Goal: Information Seeking & Learning: Find specific fact

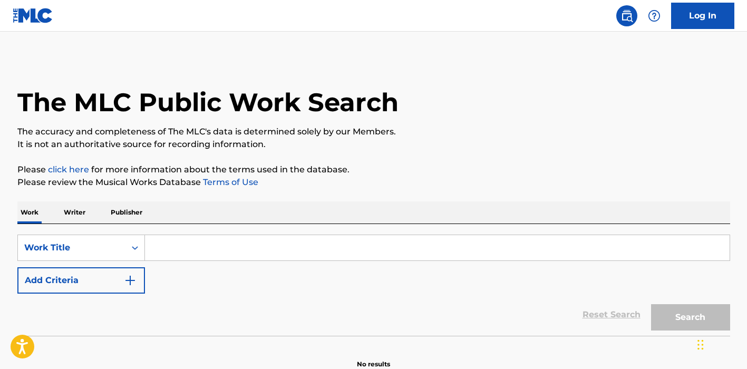
click at [252, 243] on input "Search Form" at bounding box center [437, 247] width 585 height 25
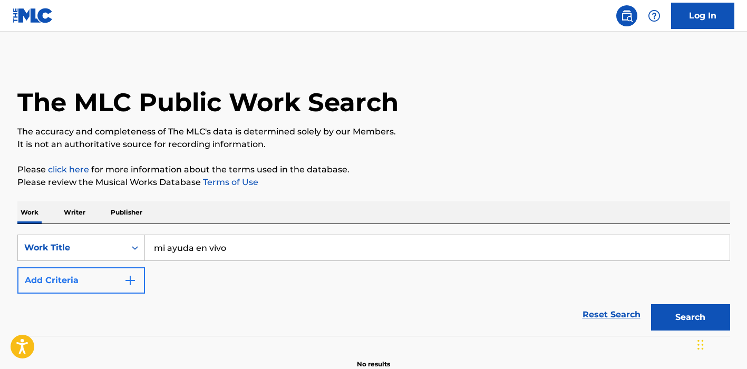
type input "mi ayuda en vivo"
click at [118, 278] on button "Add Criteria" at bounding box center [81, 280] width 128 height 26
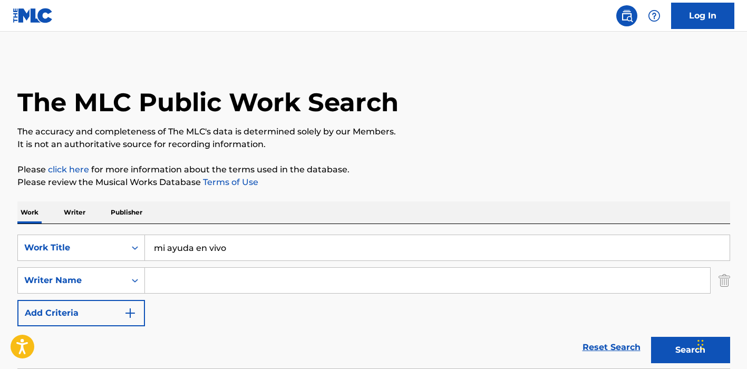
click at [228, 282] on input "Search Form" at bounding box center [427, 280] width 565 height 25
type input "[PERSON_NAME]"
click at [690, 350] on button "Search" at bounding box center [690, 350] width 79 height 26
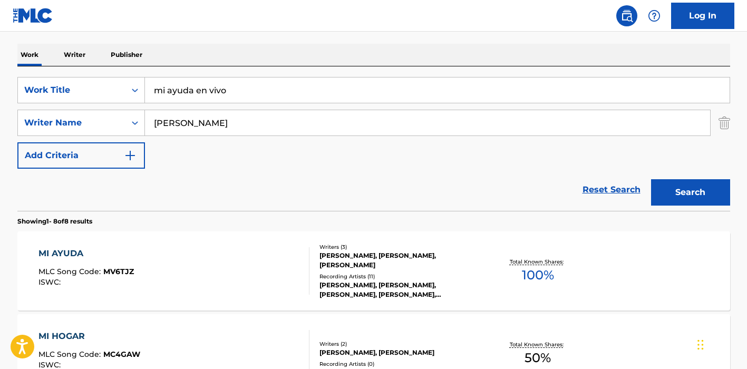
scroll to position [158, 0]
click at [257, 274] on div "MI AYUDA MLC Song Code : MV6TJZ ISWC :" at bounding box center [173, 270] width 271 height 47
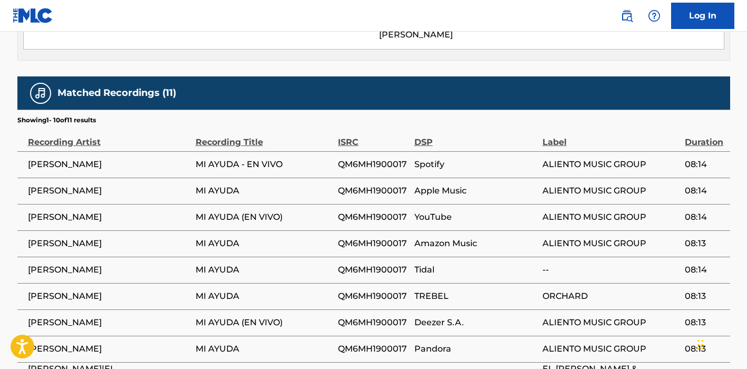
scroll to position [590, 0]
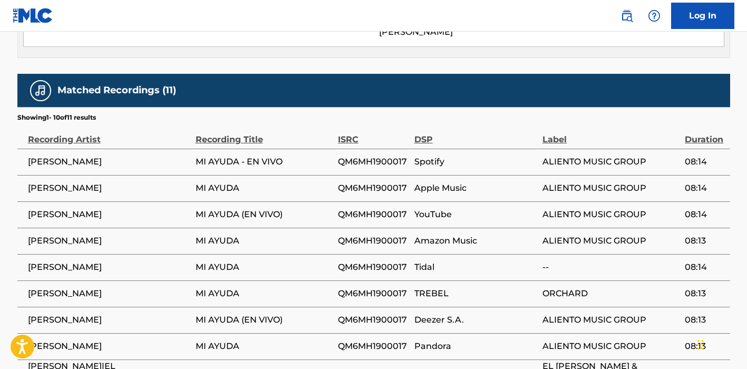
click at [378, 161] on span "QM6MH1900017" at bounding box center [373, 162] width 71 height 13
copy span "QM6MH1900017"
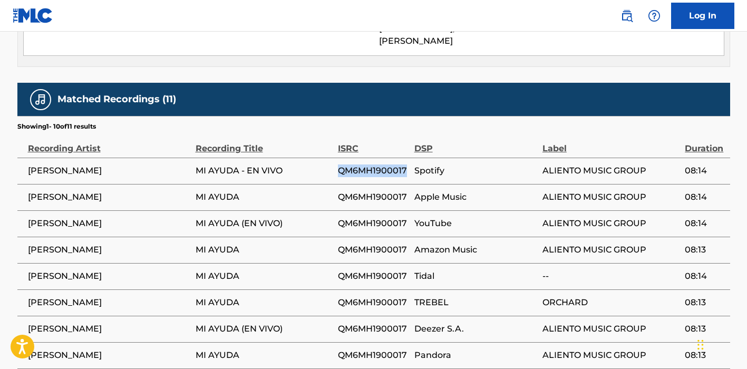
scroll to position [583, 0]
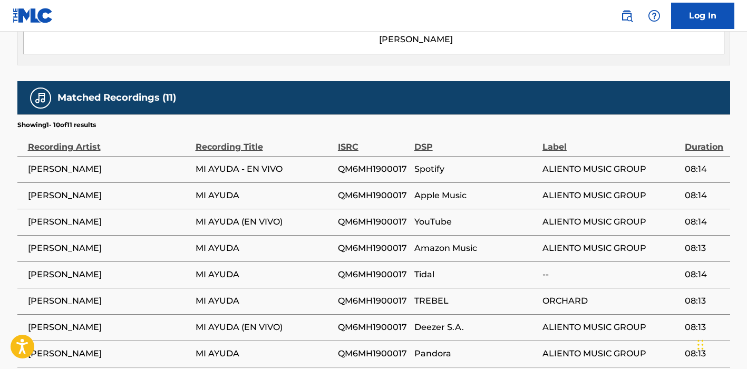
click at [372, 220] on span "QM6MH1900017" at bounding box center [373, 222] width 71 height 13
copy span "QM6MH1900017"
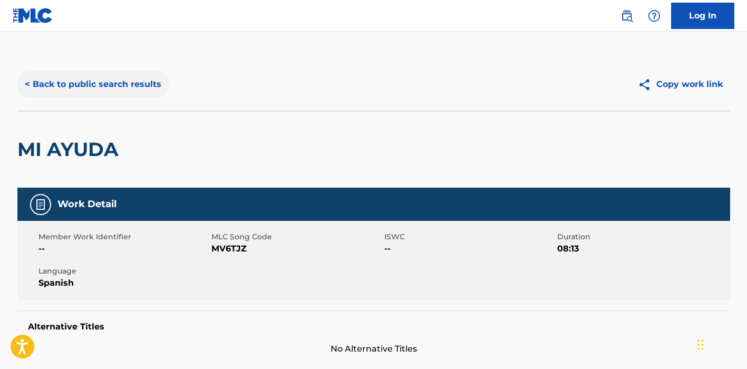
scroll to position [0, 0]
click at [77, 89] on button "< Back to public search results" at bounding box center [92, 84] width 151 height 26
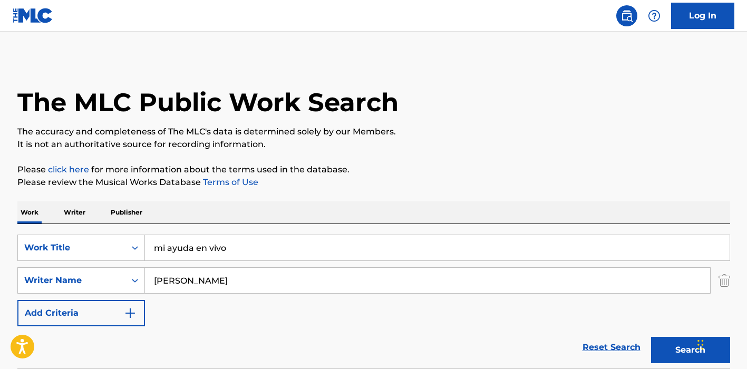
scroll to position [158, 0]
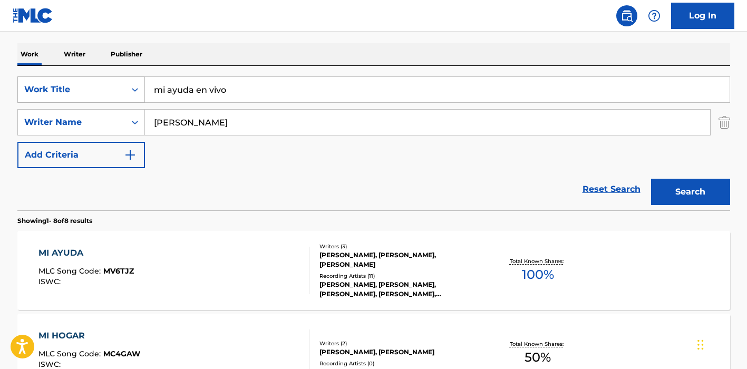
drag, startPoint x: 246, startPoint y: 97, endPoint x: 142, endPoint y: 92, distance: 104.0
click at [142, 92] on div "SearchWithCriteria2b5f332d-ccba-45c9-8619-c2440e95247b Work Title mi ayuda en v…" at bounding box center [373, 89] width 713 height 26
paste input "Obietnice"
type input "Obietnice"
drag, startPoint x: 228, startPoint y: 130, endPoint x: 109, endPoint y: 103, distance: 121.7
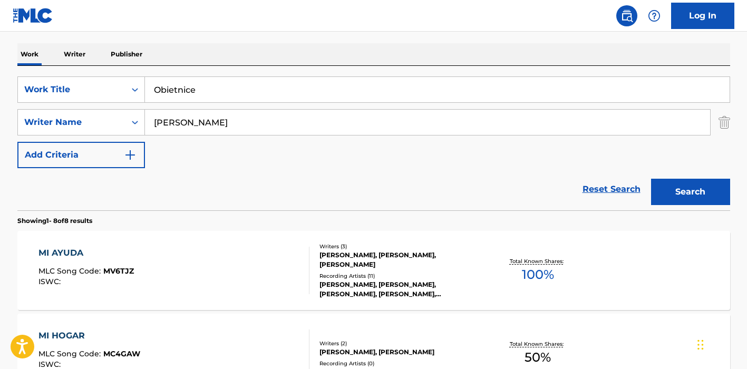
click at [109, 103] on div "SearchWithCriteria2b5f332d-ccba-45c9-8619-c2440e95247b Work Title Obietnice Sea…" at bounding box center [373, 122] width 713 height 92
click at [690, 192] on button "Search" at bounding box center [690, 192] width 79 height 26
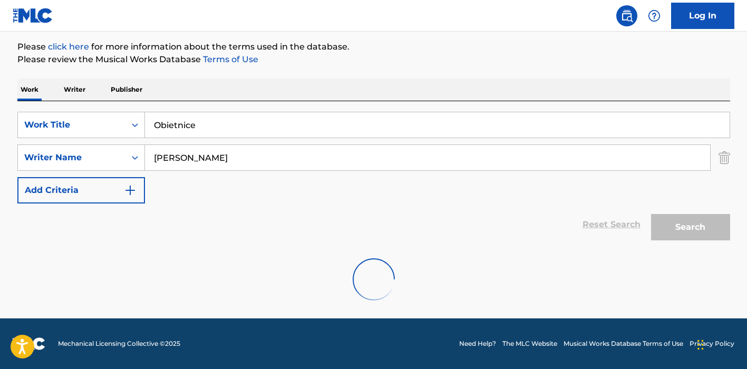
scroll to position [89, 0]
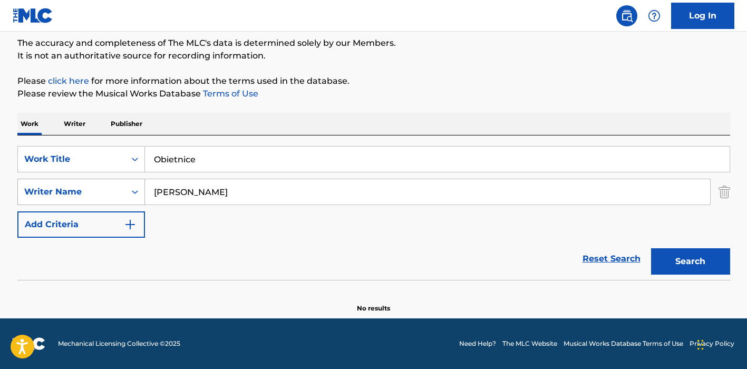
drag, startPoint x: 223, startPoint y: 191, endPoint x: 82, endPoint y: 187, distance: 140.8
click at [82, 187] on div "SearchWithCriteria49082b2c-f947-400f-a36d-c57d2560212e Writer Name [PERSON_NAME]" at bounding box center [373, 192] width 713 height 26
click at [690, 261] on button "Search" at bounding box center [690, 261] width 79 height 26
click at [168, 190] on input "[PERSON_NAME]" at bounding box center [427, 191] width 565 height 25
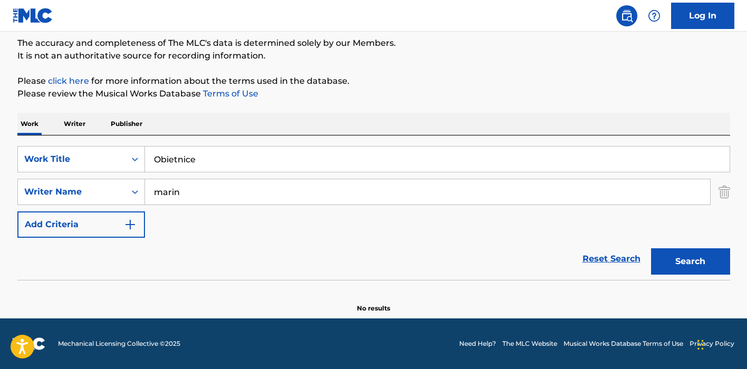
click at [690, 261] on button "Search" at bounding box center [690, 261] width 79 height 26
click at [163, 195] on input "marin" at bounding box center [427, 191] width 565 height 25
click at [690, 261] on button "Search" at bounding box center [690, 261] width 79 height 26
click at [179, 196] on input "[PERSON_NAME]" at bounding box center [427, 191] width 565 height 25
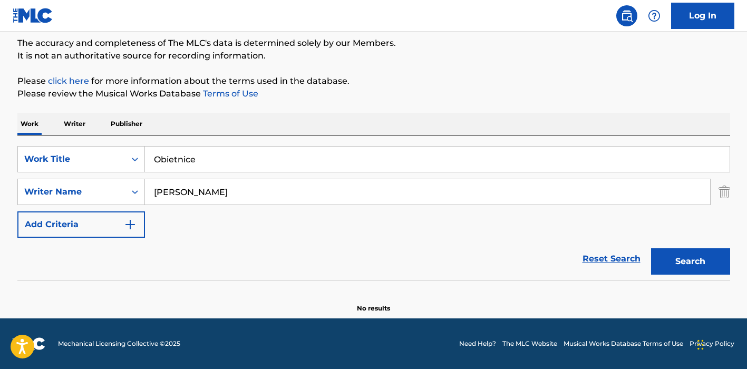
click at [179, 197] on input "[PERSON_NAME]" at bounding box center [427, 191] width 565 height 25
click at [177, 194] on input "[PERSON_NAME]" at bounding box center [427, 191] width 565 height 25
type input "dante"
click at [690, 261] on button "Search" at bounding box center [690, 261] width 79 height 26
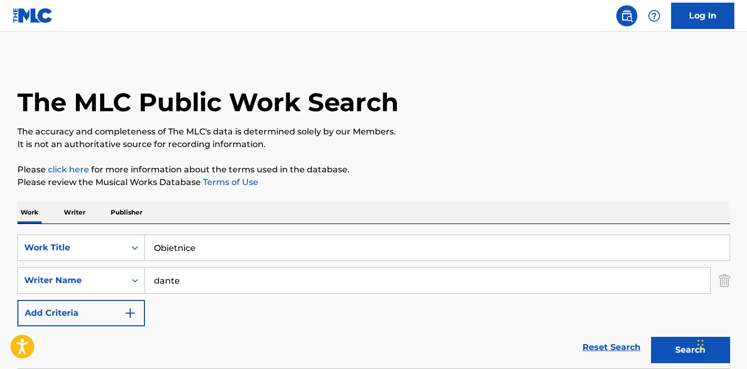
scroll to position [0, 0]
click at [173, 245] on input "Obietnice" at bounding box center [437, 247] width 585 height 25
type input "por [PERSON_NAME] de tu nombre"
drag, startPoint x: 196, startPoint y: 282, endPoint x: 109, endPoint y: 281, distance: 87.0
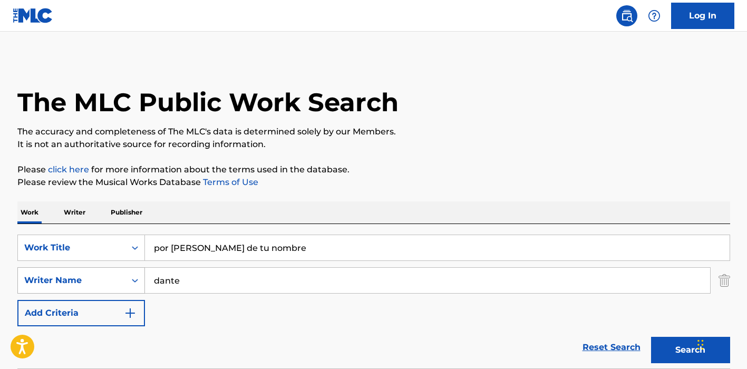
click at [109, 281] on div "SearchWithCriteria49082b2c-f947-400f-a36d-c57d2560212e Writer Name [PERSON_NAME]" at bounding box center [373, 280] width 713 height 26
type input "[PERSON_NAME]"
click at [690, 350] on button "Search" at bounding box center [690, 350] width 79 height 26
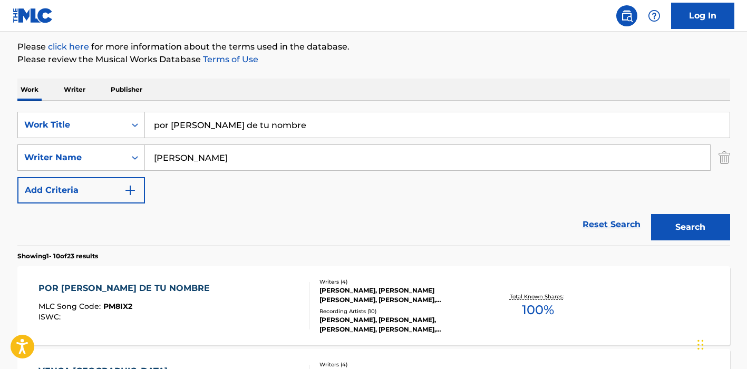
scroll to position [238, 0]
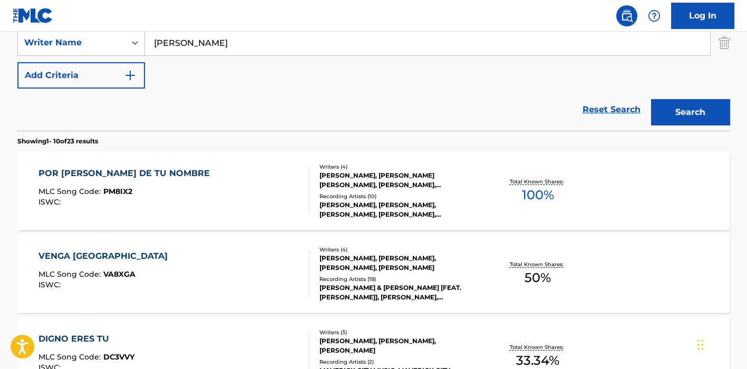
click at [280, 182] on div "POR [PERSON_NAME] DE TU NOMBRE MLC Song Code : PM8IX2 ISWC :" at bounding box center [173, 190] width 271 height 47
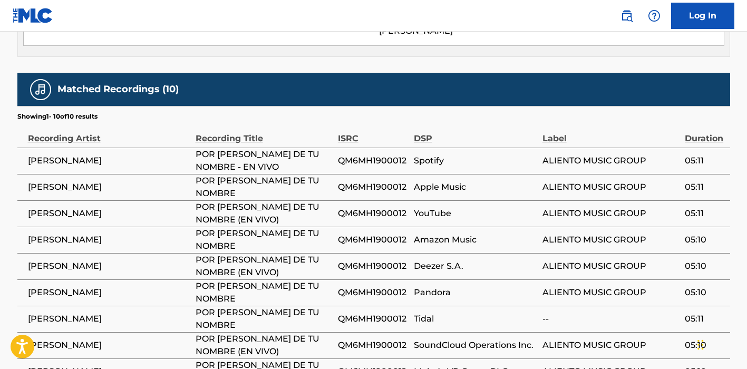
scroll to position [621, 0]
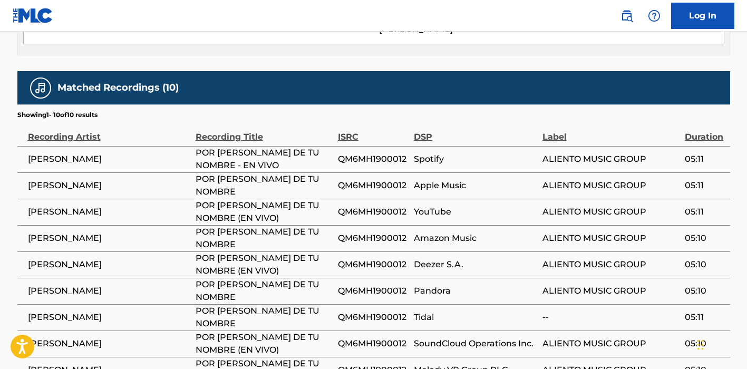
click at [376, 210] on span "QM6MH1900012" at bounding box center [373, 212] width 71 height 13
copy span "QM6MH1900012"
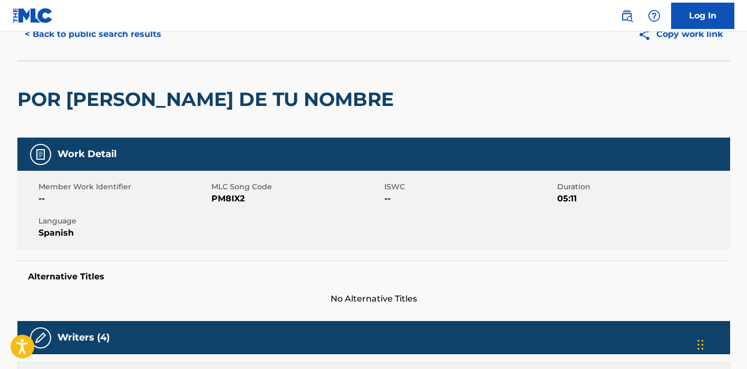
scroll to position [52, 0]
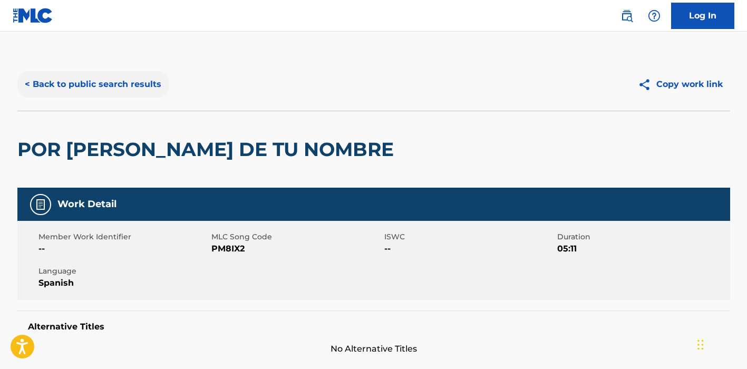
click at [123, 89] on button "< Back to public search results" at bounding box center [92, 84] width 151 height 26
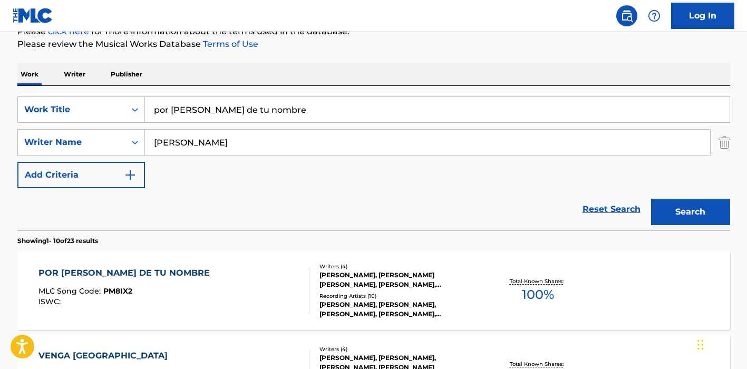
scroll to position [123, 0]
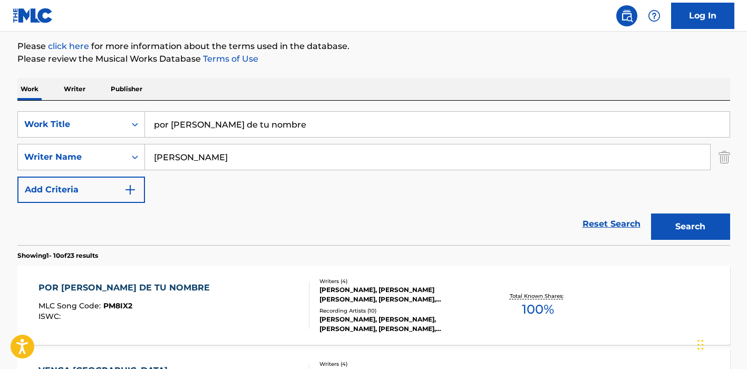
drag, startPoint x: 280, startPoint y: 117, endPoint x: 296, endPoint y: 135, distance: 24.4
click at [296, 136] on input "por [PERSON_NAME] de tu nombre" at bounding box center [437, 124] width 585 height 25
paste input "Restore Your Hom"
type input "Restore Your Home"
click at [690, 227] on button "Search" at bounding box center [690, 227] width 79 height 26
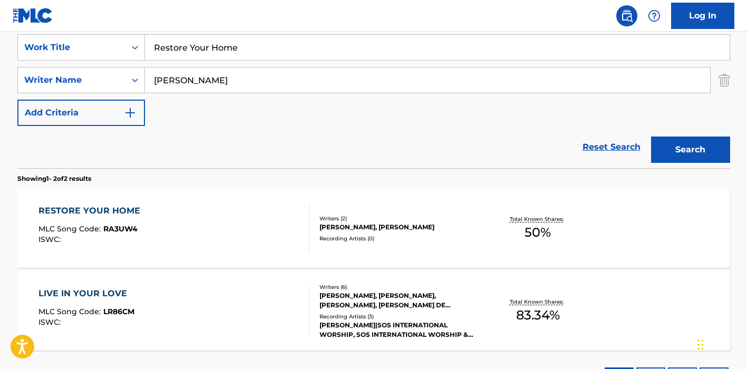
scroll to position [230, 0]
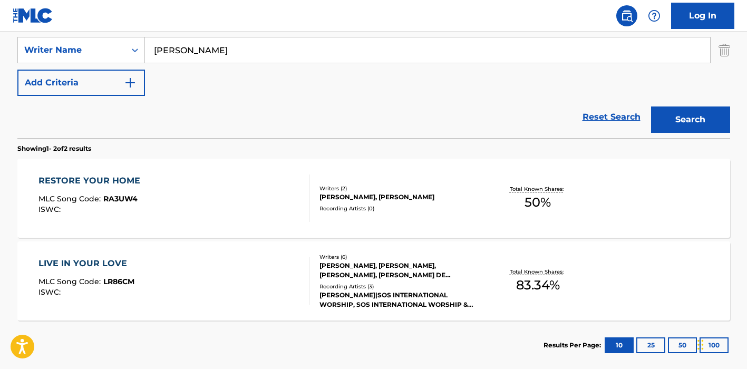
click at [254, 222] on div "RESTORE YOUR HOME MLC Song Code : RA3UW4 ISWC : Writers ( 2 ) [PERSON_NAME], [P…" at bounding box center [373, 198] width 713 height 79
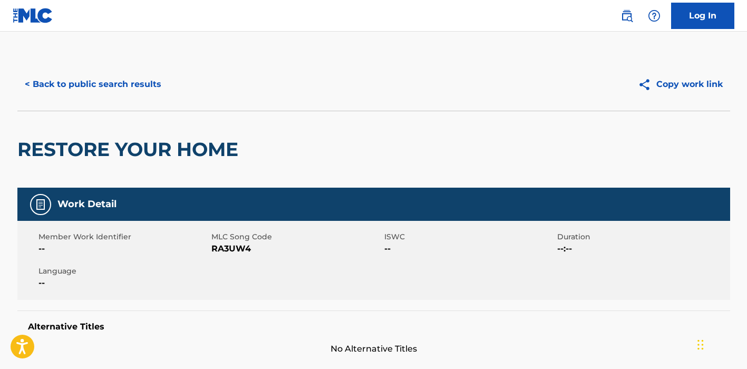
click at [239, 249] on span "RA3UW4" at bounding box center [296, 249] width 170 height 13
copy span "RA3UW4"
click at [127, 85] on button "< Back to public search results" at bounding box center [92, 84] width 151 height 26
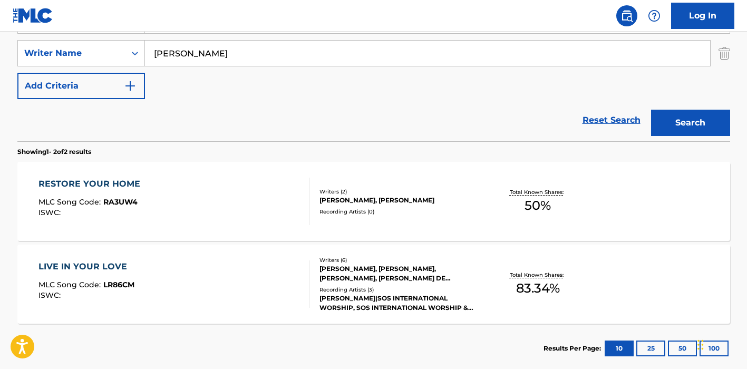
scroll to position [144, 0]
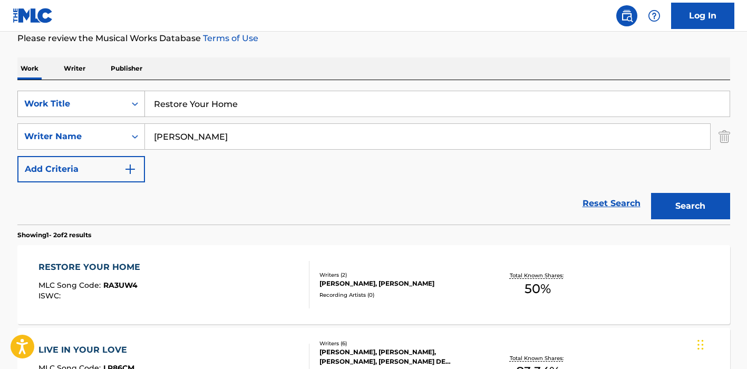
drag, startPoint x: 244, startPoint y: 103, endPoint x: 93, endPoint y: 98, distance: 150.8
click at [93, 98] on div "SearchWithCriteria2b5f332d-ccba-45c9-8619-c2440e95247b Work Title Restore Your …" at bounding box center [373, 104] width 713 height 26
type input "solo en ti"
click at [690, 206] on button "Search" at bounding box center [690, 206] width 79 height 26
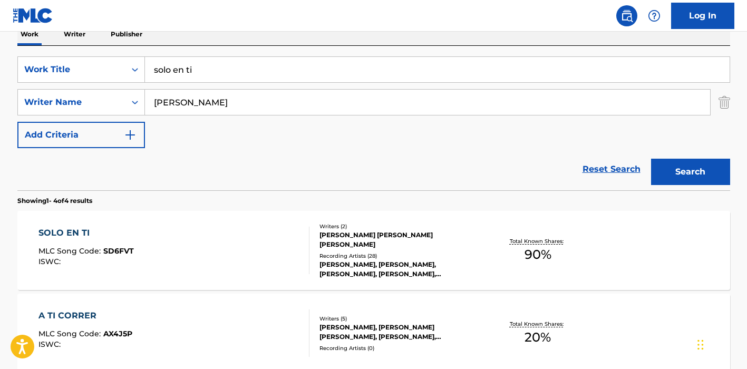
scroll to position [207, 0]
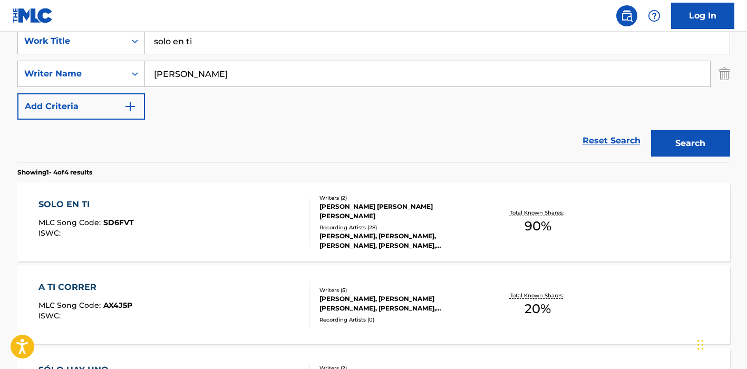
click at [256, 222] on div "SOLO EN TI MLC Song Code : SD6FVT ISWC :" at bounding box center [173, 221] width 271 height 47
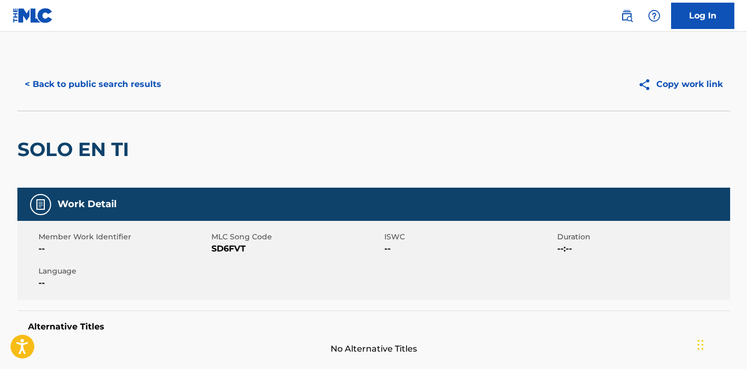
click at [235, 243] on span "SD6FVT" at bounding box center [296, 249] width 170 height 13
copy span "SD6FVT"
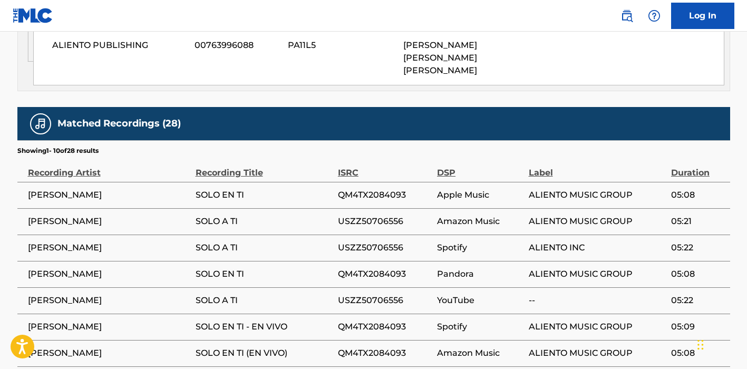
scroll to position [612, 0]
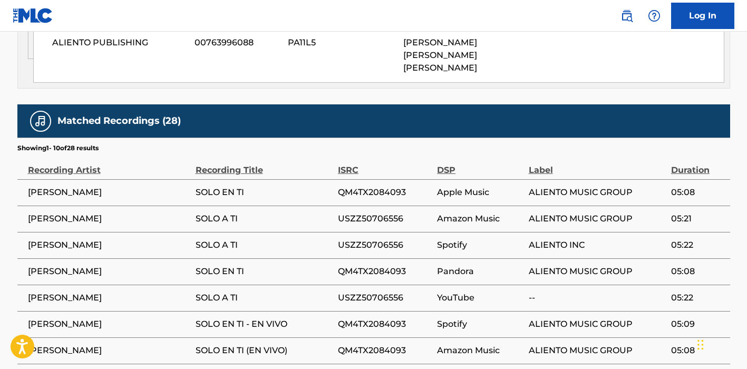
click at [371, 304] on span "USZZ50706556" at bounding box center [385, 298] width 94 height 13
copy span "USZZ50706556"
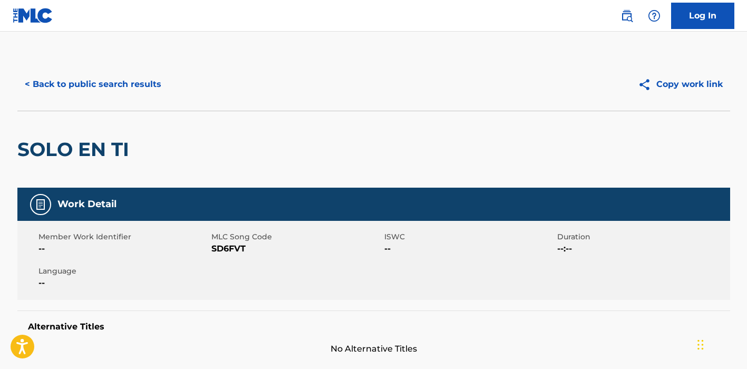
scroll to position [0, 0]
click at [149, 86] on button "< Back to public search results" at bounding box center [92, 84] width 151 height 26
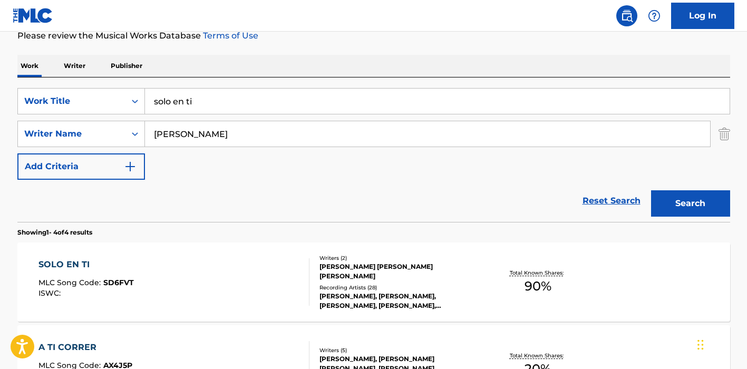
scroll to position [129, 0]
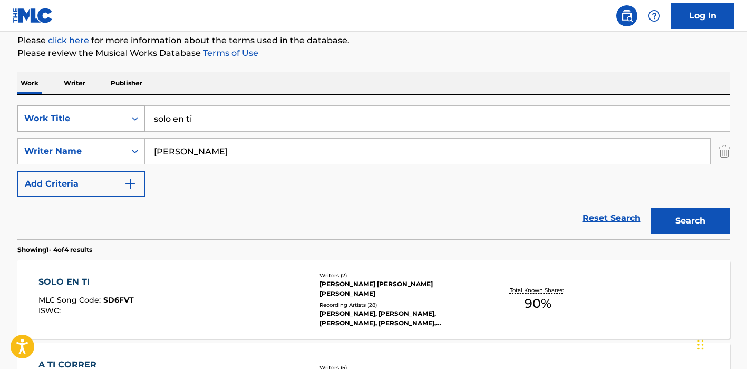
drag, startPoint x: 206, startPoint y: 120, endPoint x: 94, endPoint y: 114, distance: 111.9
click at [94, 114] on div "SearchWithCriteria2b5f332d-ccba-45c9-8619-c2440e95247b Work Title solo en ti" at bounding box center [373, 118] width 713 height 26
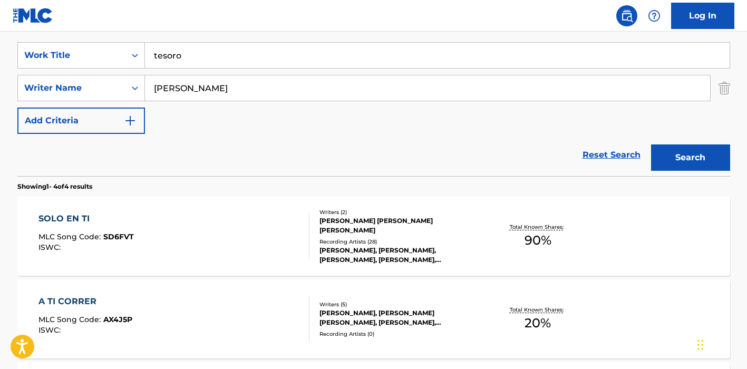
scroll to position [193, 0]
type input "tesoro"
click at [715, 157] on button "Search" at bounding box center [690, 157] width 79 height 26
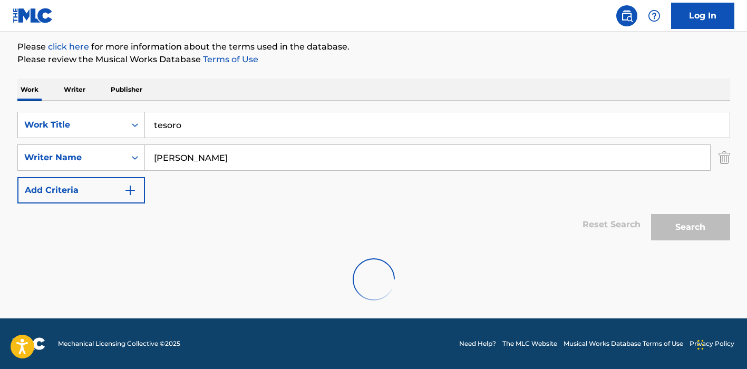
scroll to position [89, 0]
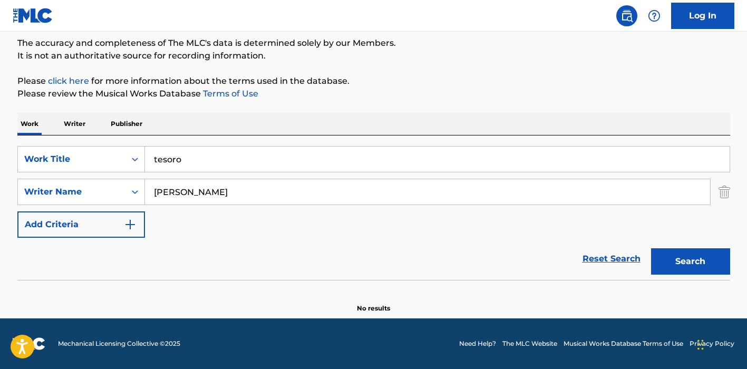
drag, startPoint x: 247, startPoint y: 186, endPoint x: 276, endPoint y: 202, distance: 33.5
click at [276, 202] on input "[PERSON_NAME]" at bounding box center [427, 191] width 565 height 25
type input "marin"
click at [690, 261] on button "Search" at bounding box center [690, 261] width 79 height 26
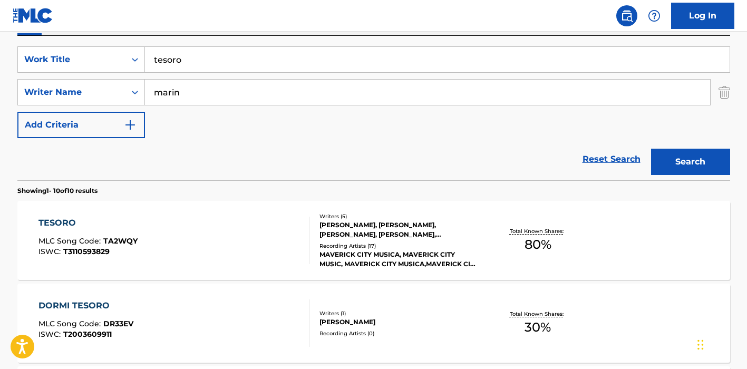
scroll to position [193, 0]
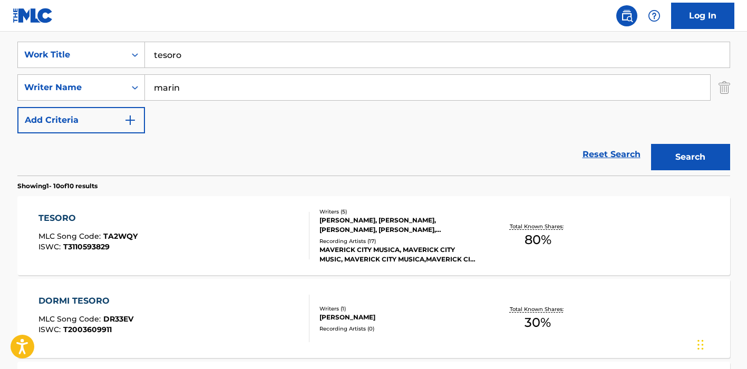
click at [244, 234] on div "TESORO MLC Song Code : TA2WQY ISWC : T3110593829" at bounding box center [173, 235] width 271 height 47
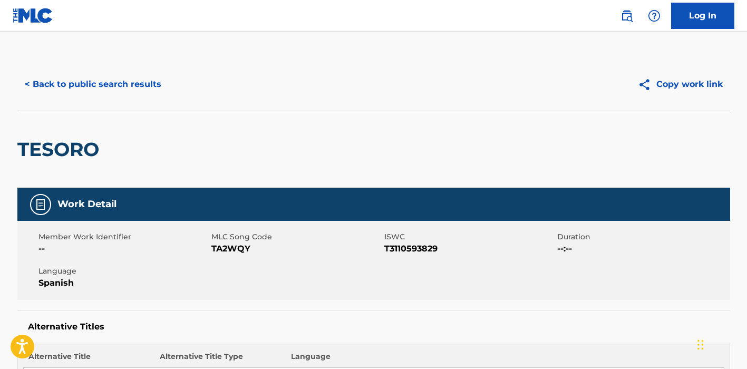
click at [228, 252] on span "TA2WQY" at bounding box center [296, 249] width 170 height 13
copy span "TA2WQY"
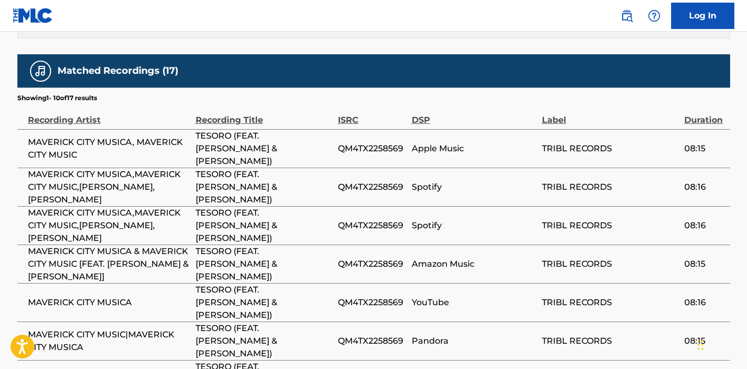
scroll to position [1343, 0]
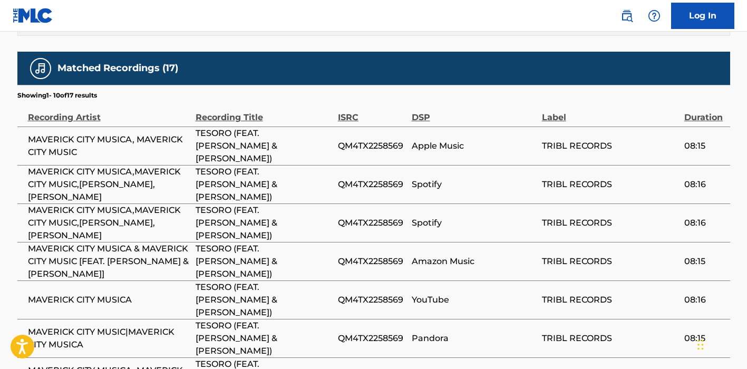
click at [369, 294] on span "QM4TX2258569" at bounding box center [372, 300] width 69 height 13
copy span "QM4TX2258569"
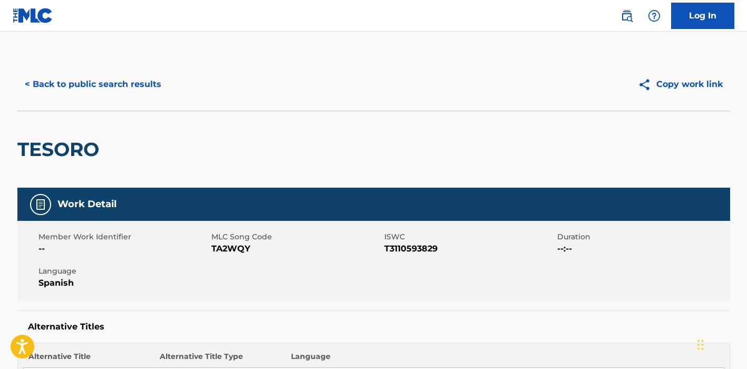
scroll to position [0, 0]
click at [74, 81] on button "< Back to public search results" at bounding box center [92, 84] width 151 height 26
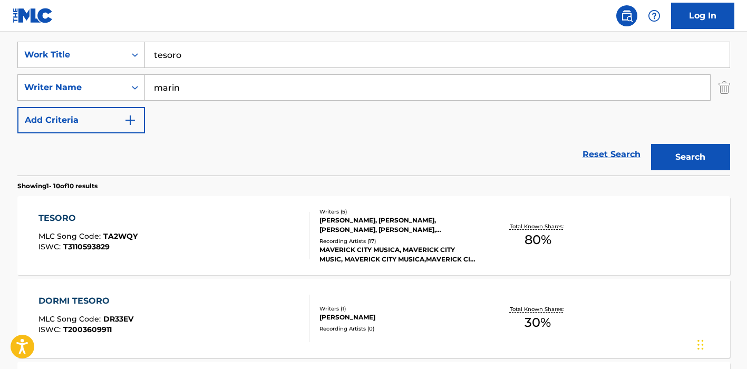
scroll to position [80, 0]
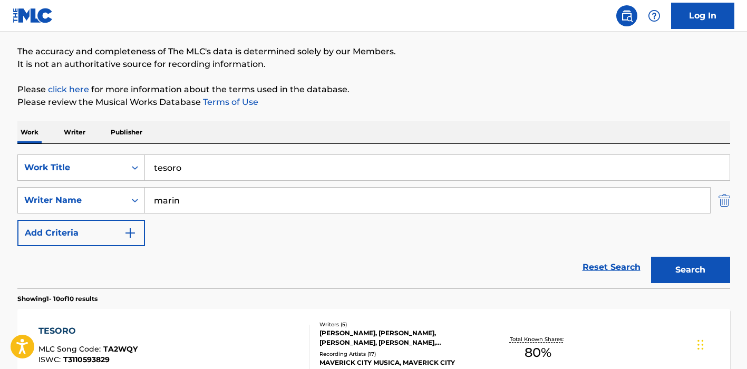
click at [723, 199] on img "Search Form" at bounding box center [725, 200] width 12 height 26
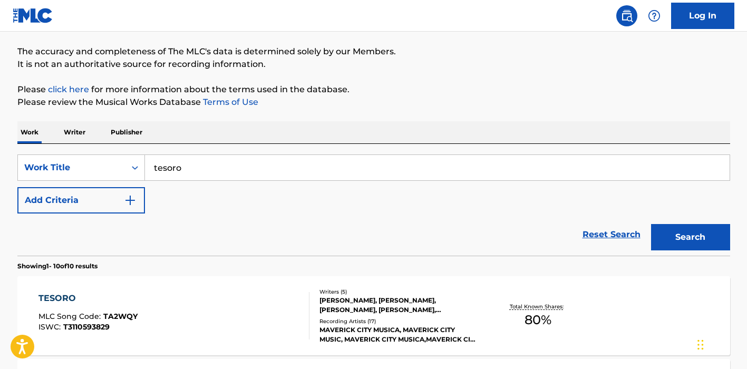
click at [166, 166] on input "tesoro" at bounding box center [437, 167] width 585 height 25
paste input "SD6FVT"
type input "SD6FVT"
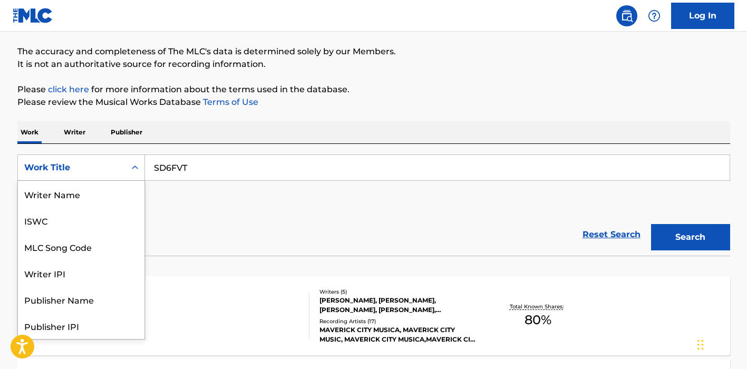
click at [119, 162] on div "Work Title" at bounding box center [72, 168] width 108 height 20
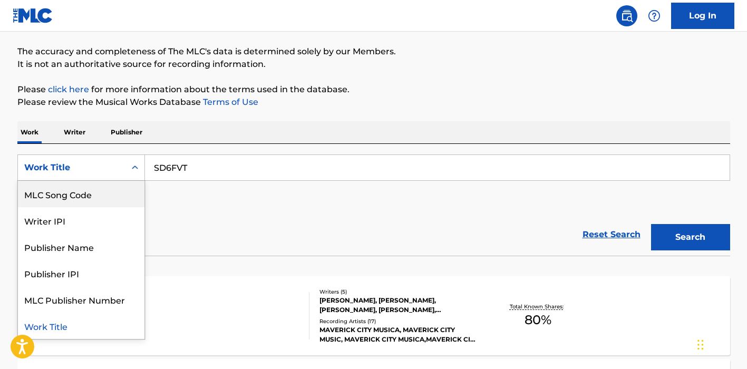
click at [100, 186] on div "MLC Song Code" at bounding box center [81, 194] width 127 height 26
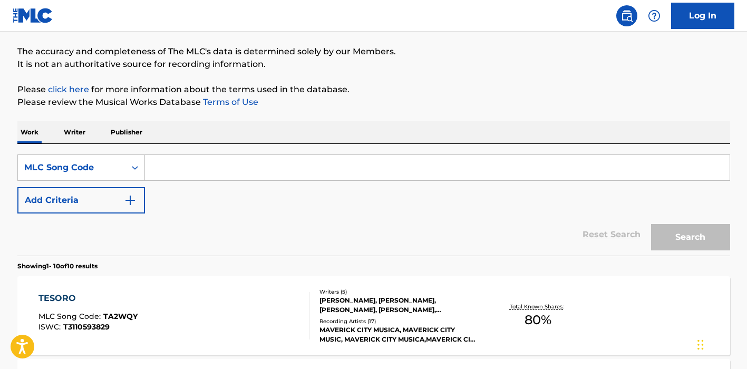
click at [410, 173] on input "Search Form" at bounding box center [437, 167] width 585 height 25
paste input "SD6FVT"
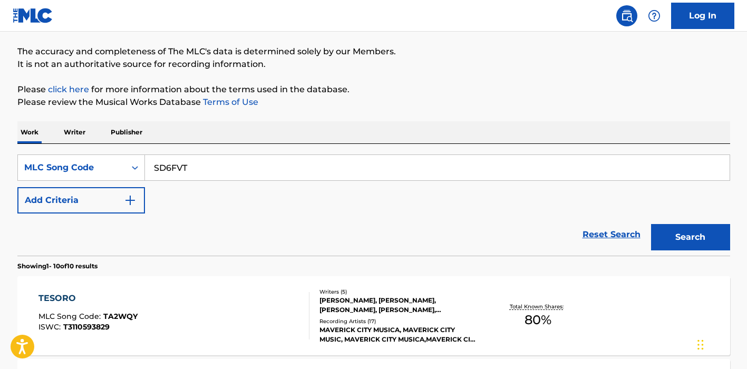
type input "SD6FVT"
click at [690, 237] on button "Search" at bounding box center [690, 237] width 79 height 26
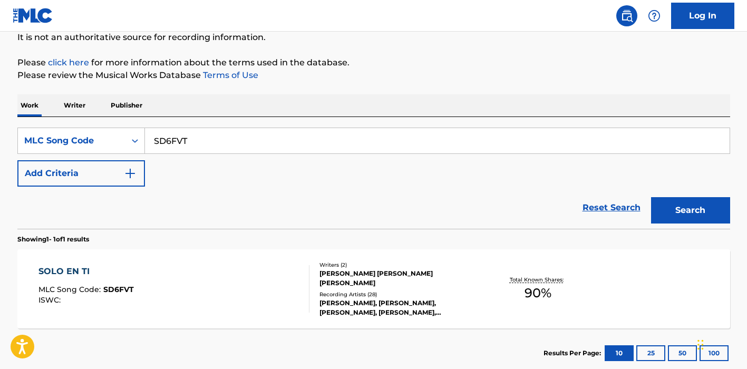
scroll to position [117, 0]
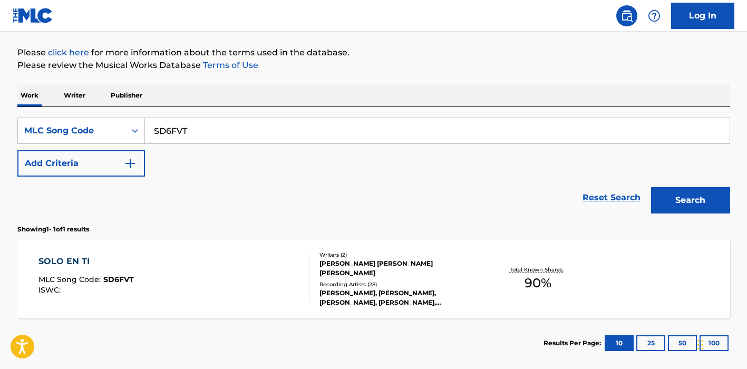
click at [269, 268] on div "SOLO EN TI MLC Song Code : SD6FVT ISWC :" at bounding box center [173, 278] width 271 height 47
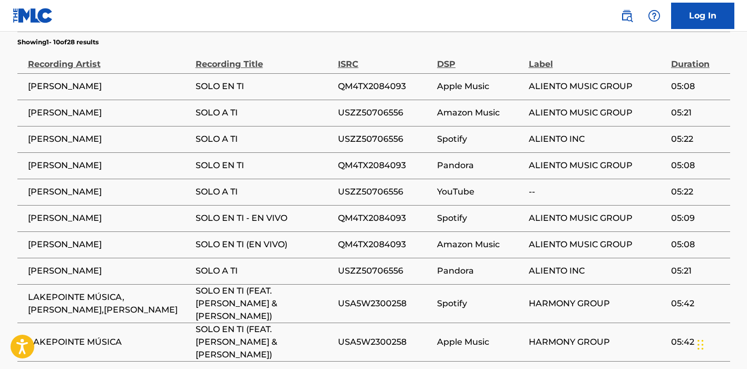
scroll to position [709, 0]
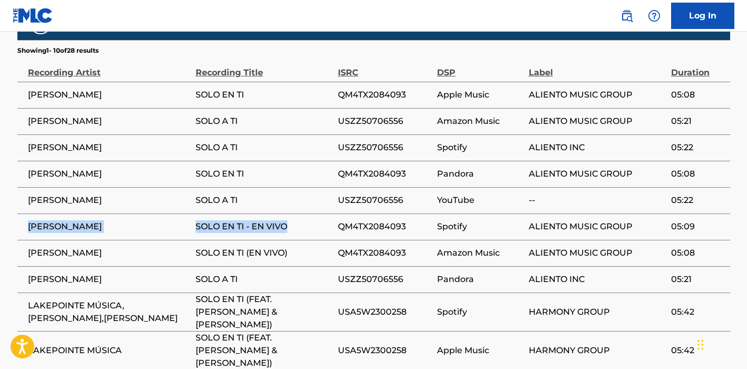
drag, startPoint x: 295, startPoint y: 239, endPoint x: 27, endPoint y: 235, distance: 267.8
click at [27, 235] on tr "[PERSON_NAME] SOLO EN TI - EN VIVO QM4TX2084093 Spotify ALIENTO MUSIC GROUP 05:…" at bounding box center [373, 227] width 713 height 26
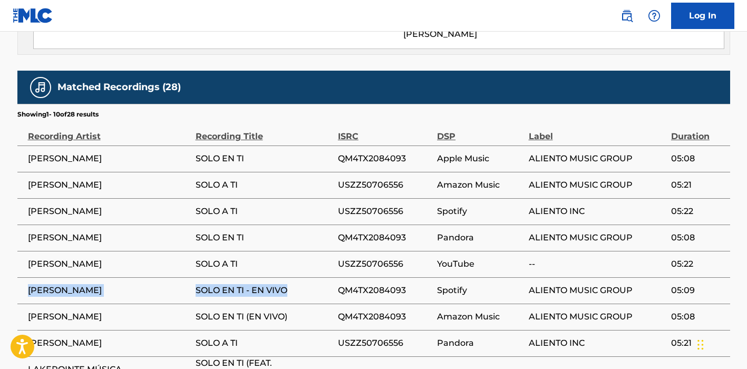
scroll to position [644, 0]
